Goal: Information Seeking & Learning: Understand process/instructions

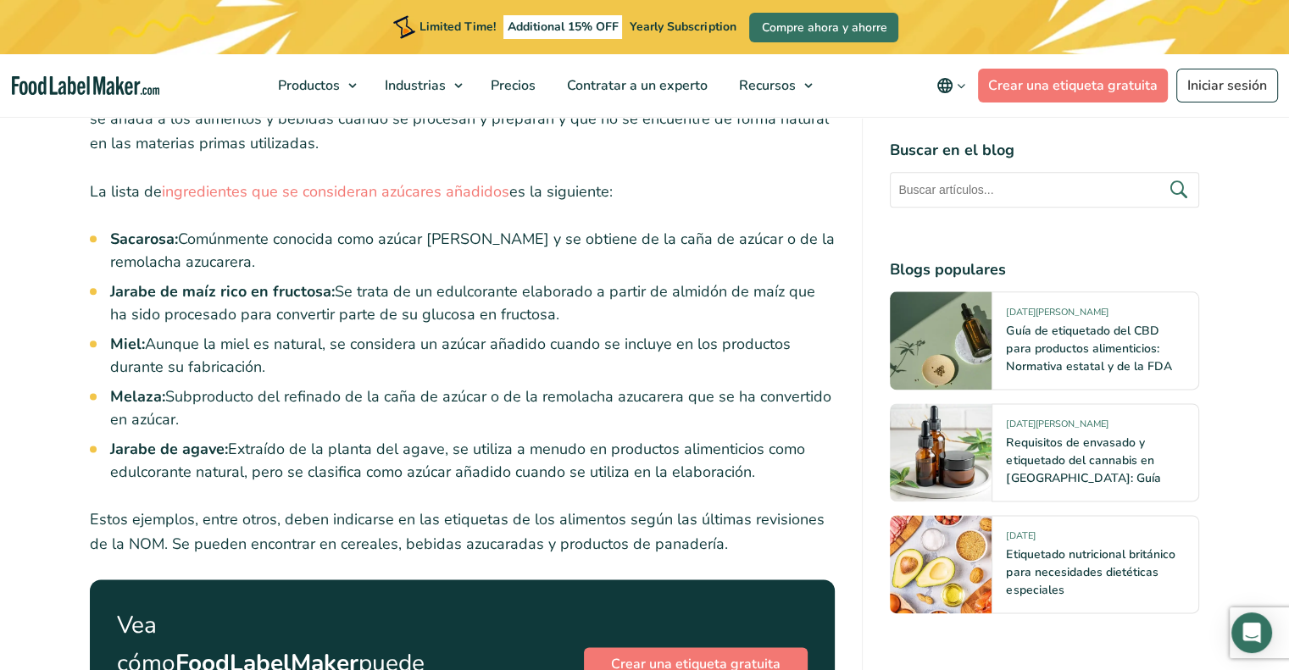
scroll to position [2037, 0]
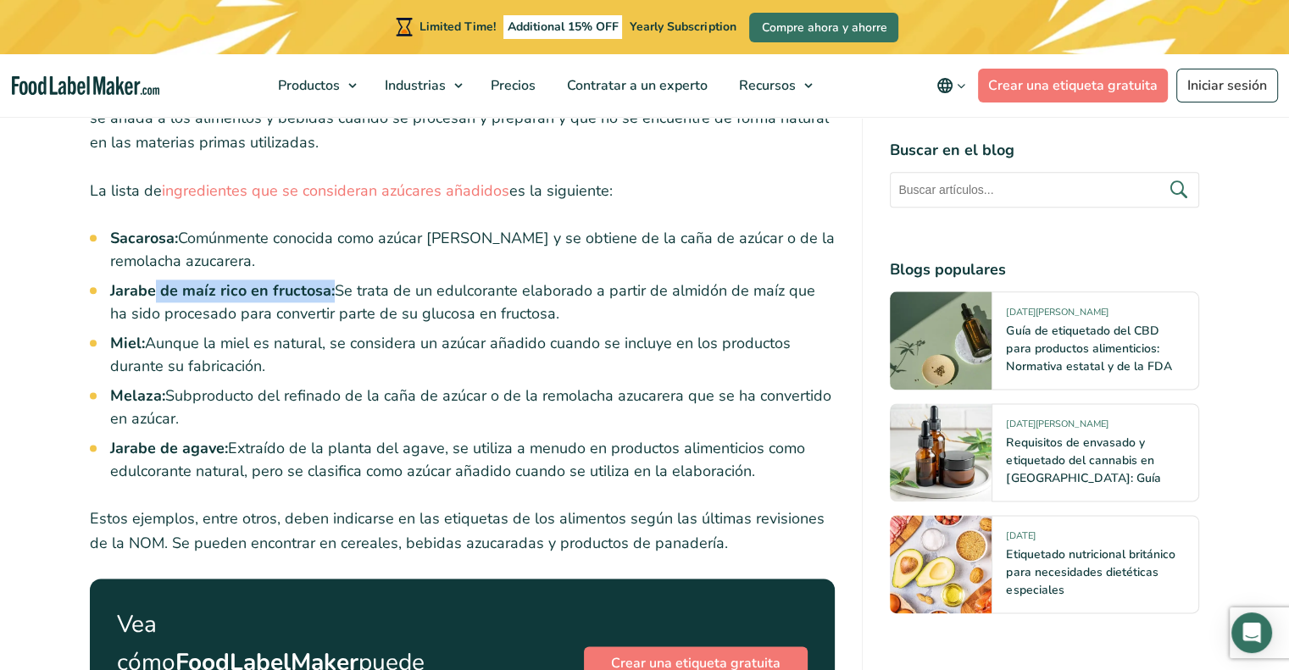
drag, startPoint x: 157, startPoint y: 268, endPoint x: 330, endPoint y: 267, distance: 172.9
click at [330, 281] on strong "Jarabe de maíz rico en fructosa:" at bounding box center [222, 291] width 225 height 20
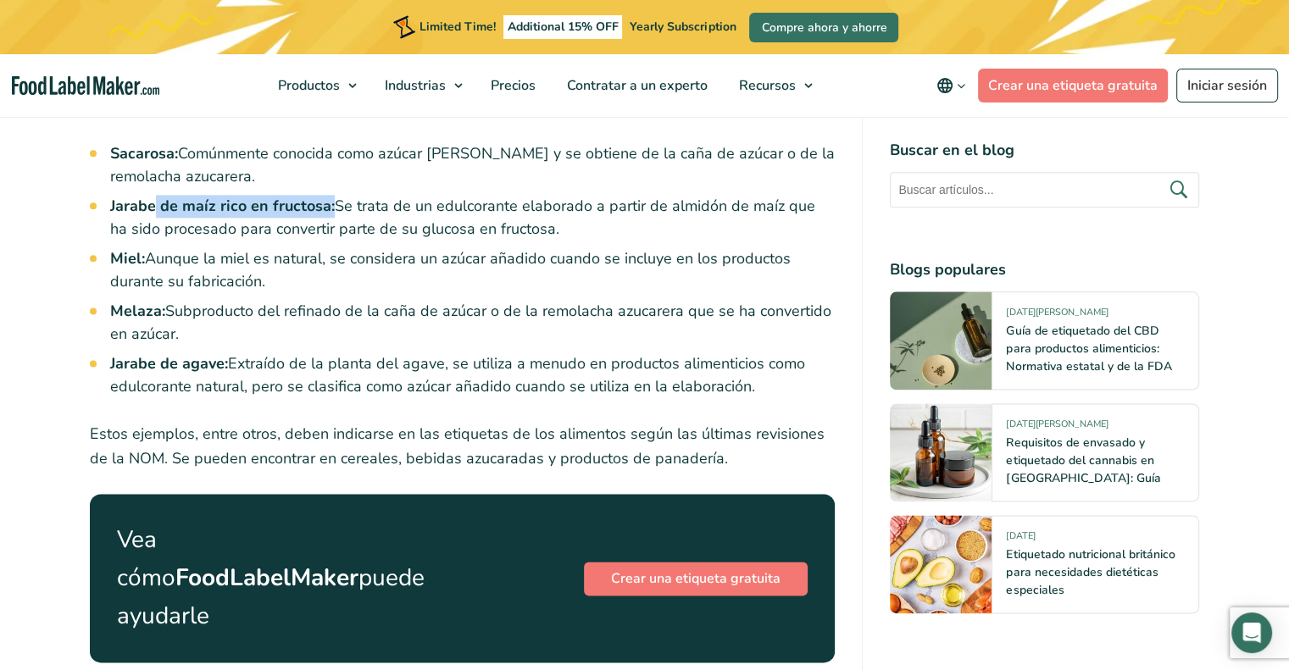
scroll to position [2207, 0]
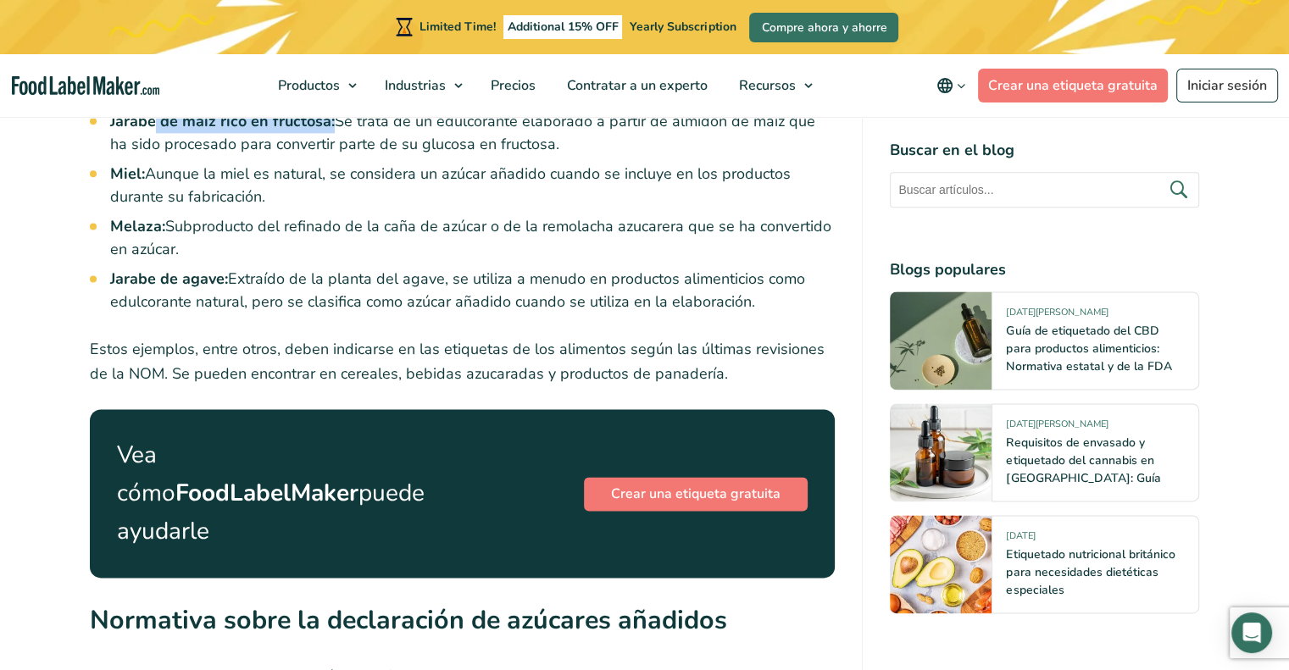
drag, startPoint x: 220, startPoint y: 348, endPoint x: 715, endPoint y: 350, distance: 495.8
click at [715, 350] on p "Estos ejemplos, entre otros, deben indicarse en las etiquetas de los alimentos …" at bounding box center [463, 361] width 746 height 49
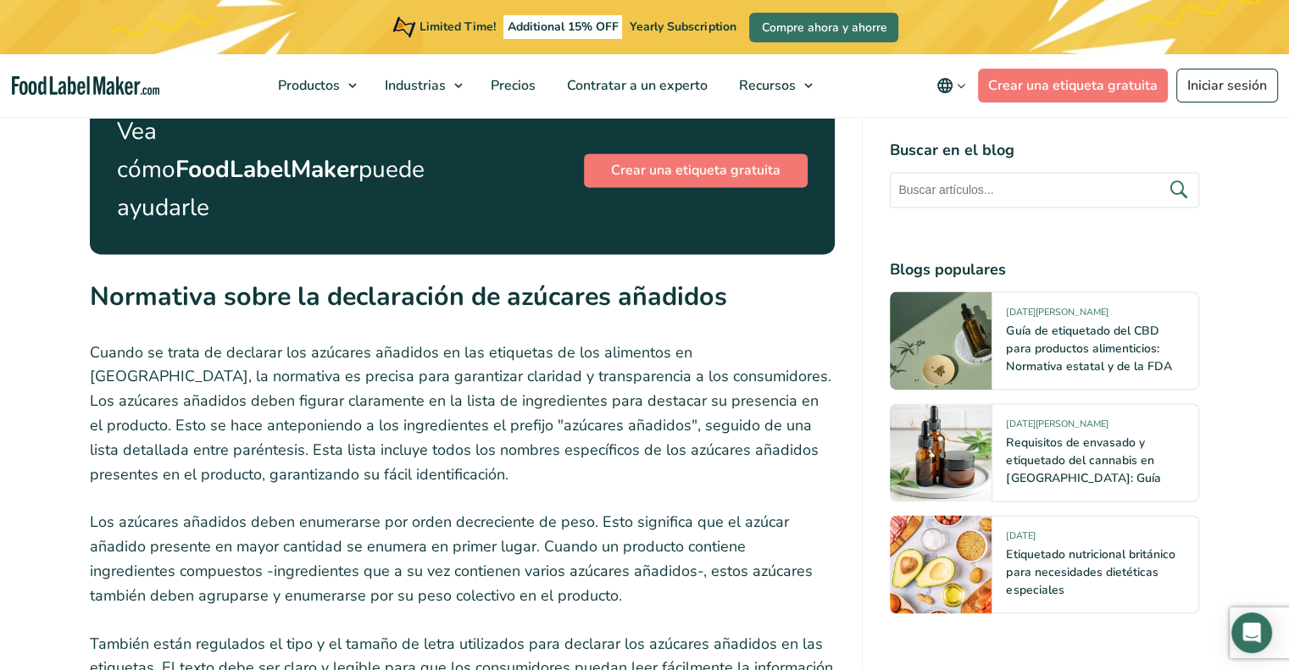
scroll to position [2546, 0]
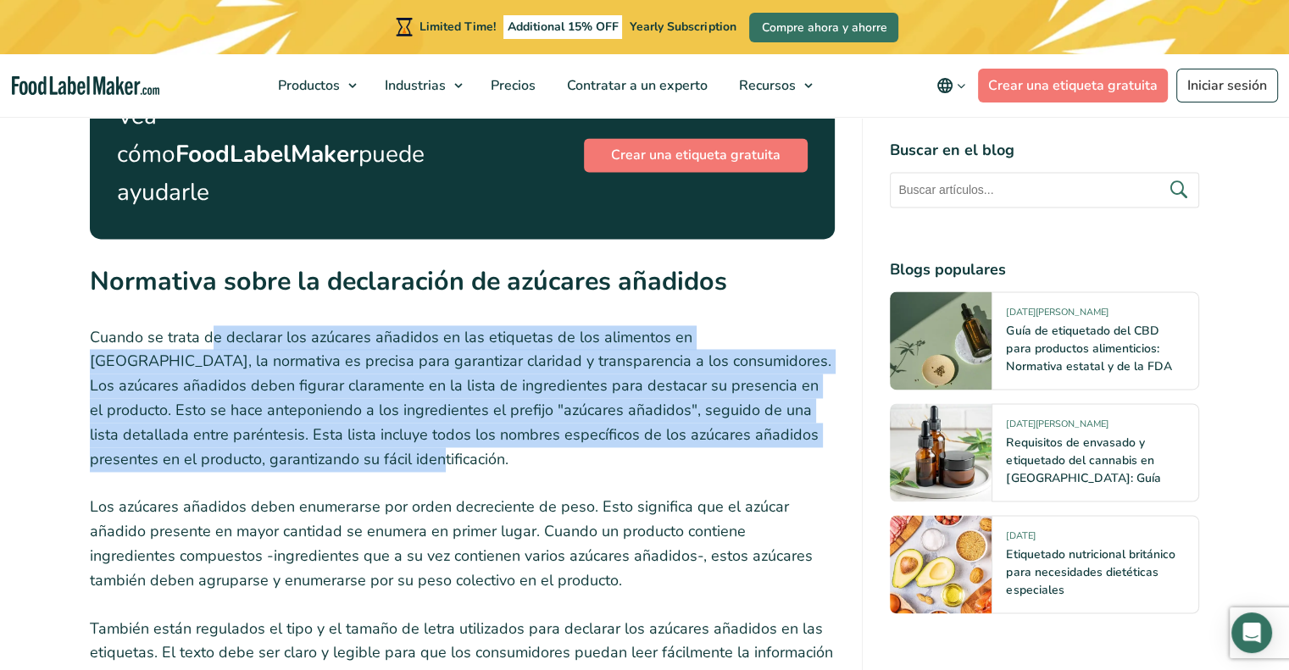
drag, startPoint x: 214, startPoint y: 275, endPoint x: 264, endPoint y: 392, distance: 128.3
click at [264, 392] on p "Cuando se trata de declarar los azúcares añadidos en las etiquetas de los alime…" at bounding box center [463, 398] width 746 height 147
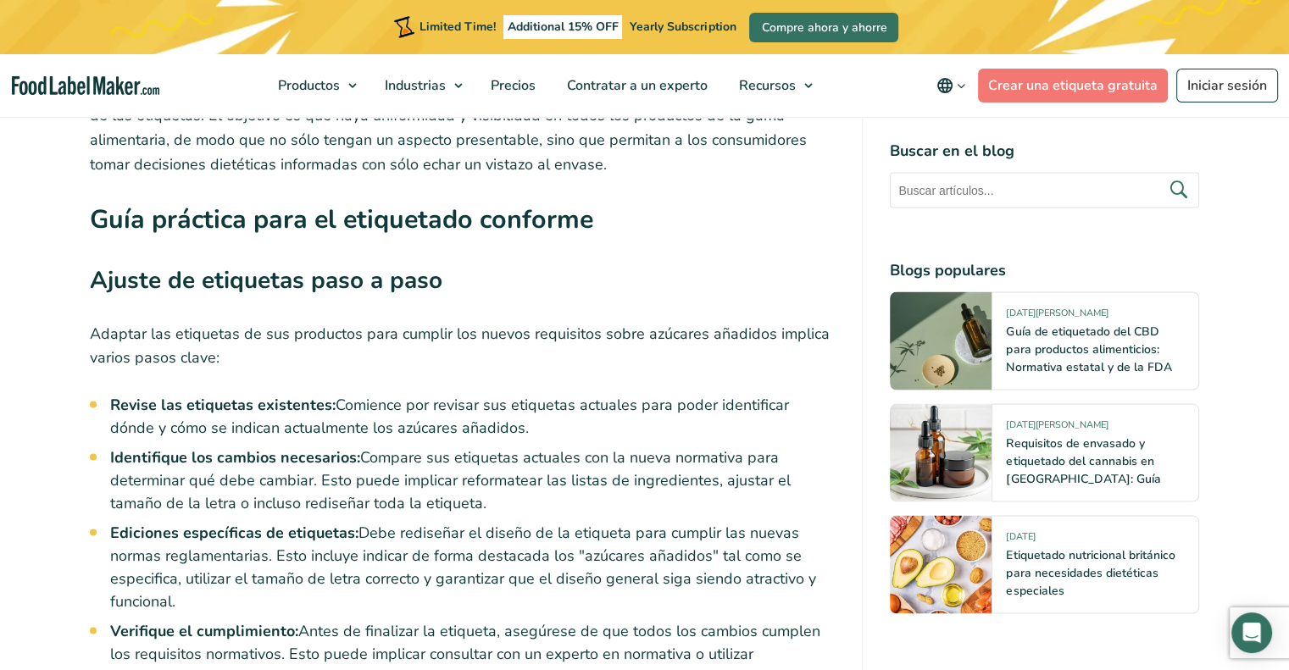
scroll to position [3139, 0]
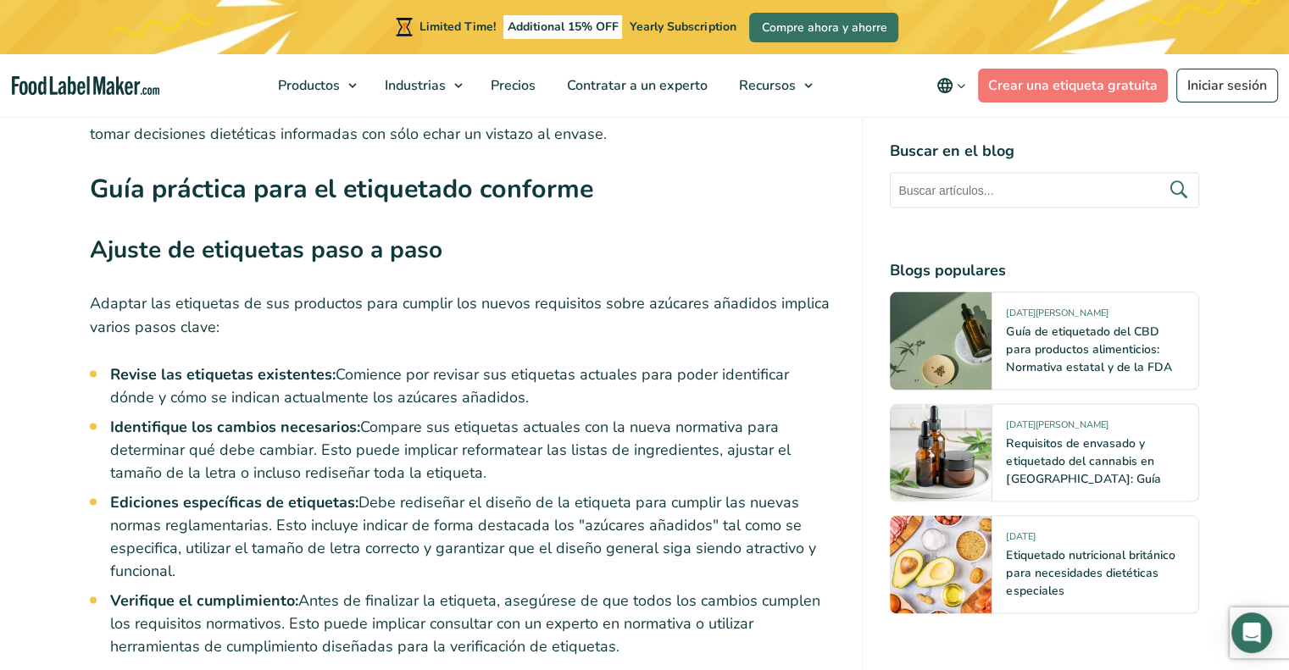
drag, startPoint x: 98, startPoint y: 248, endPoint x: 298, endPoint y: 518, distance: 335.6
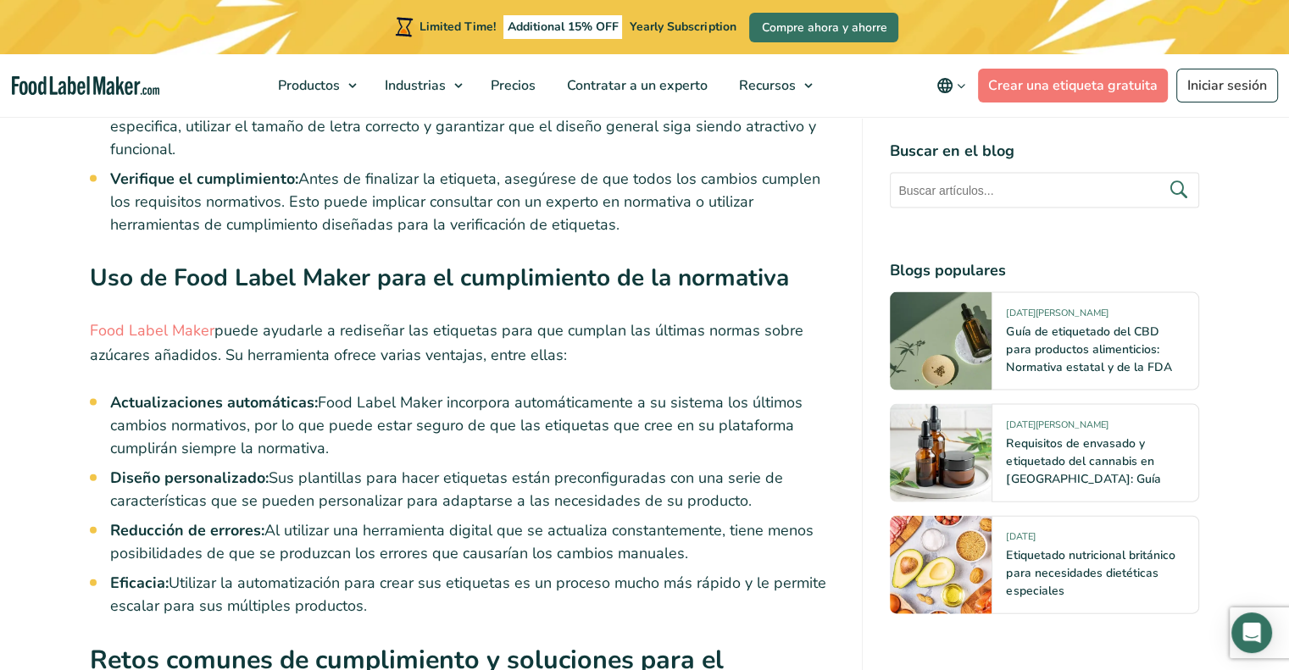
scroll to position [3563, 0]
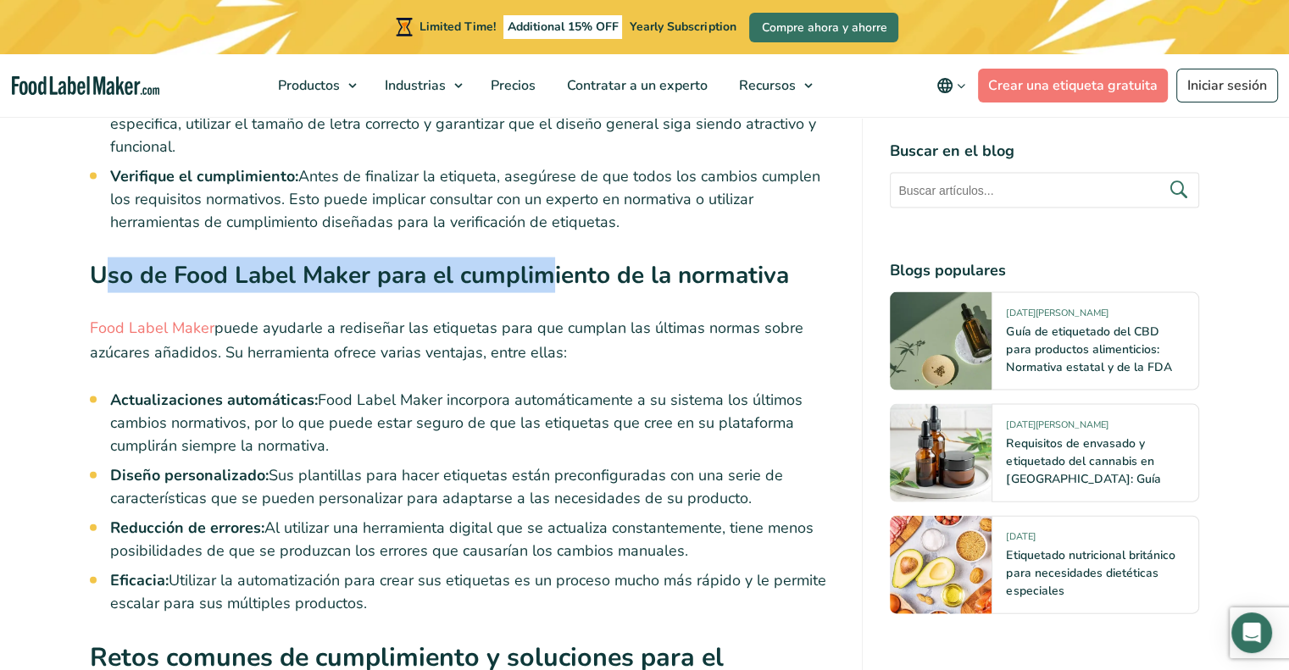
drag, startPoint x: 99, startPoint y: 217, endPoint x: 548, endPoint y: 234, distance: 449.5
click at [548, 258] on h3 "Uso de Food Label Maker para el cumplimiento de la normativa" at bounding box center [463, 280] width 746 height 45
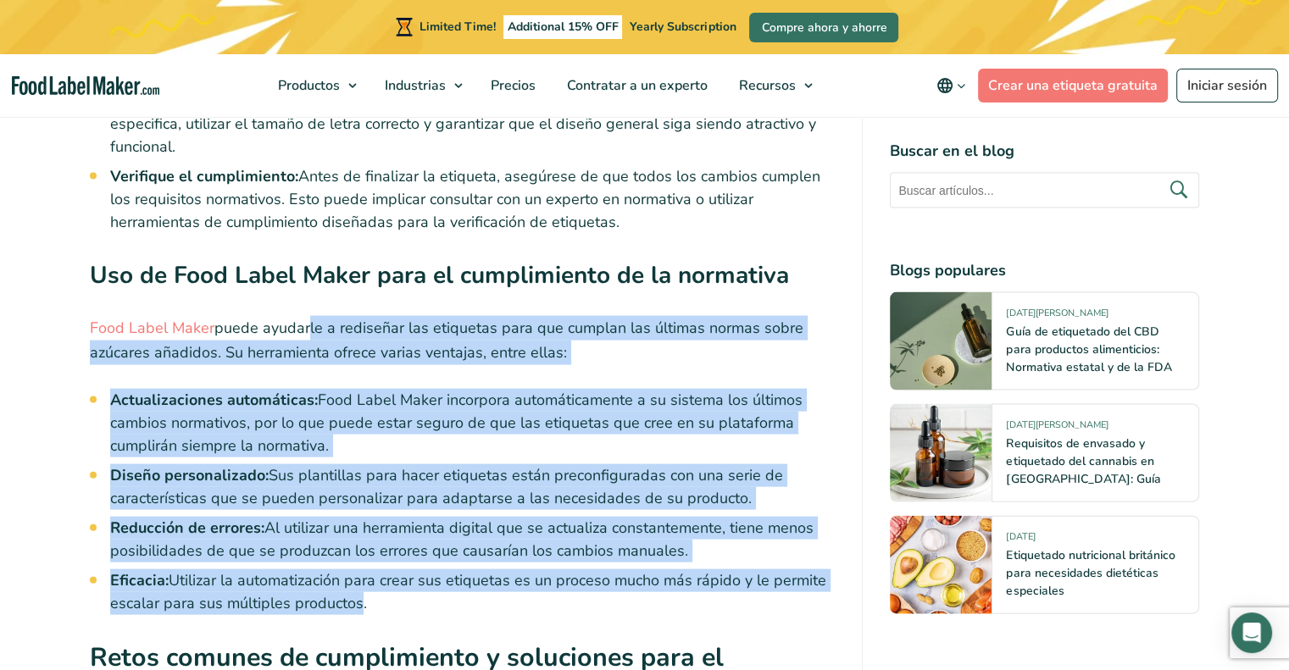
drag, startPoint x: 301, startPoint y: 271, endPoint x: 352, endPoint y: 542, distance: 275.9
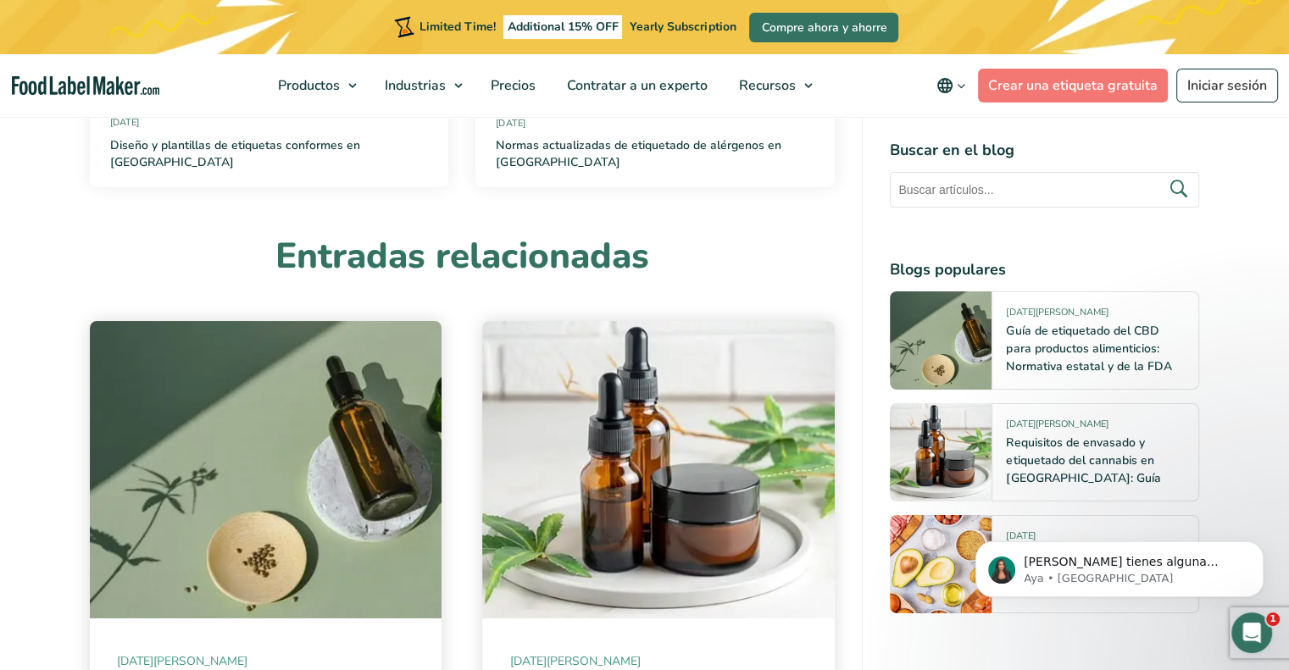
scroll to position [6106, 0]
